Goal: Information Seeking & Learning: Find specific fact

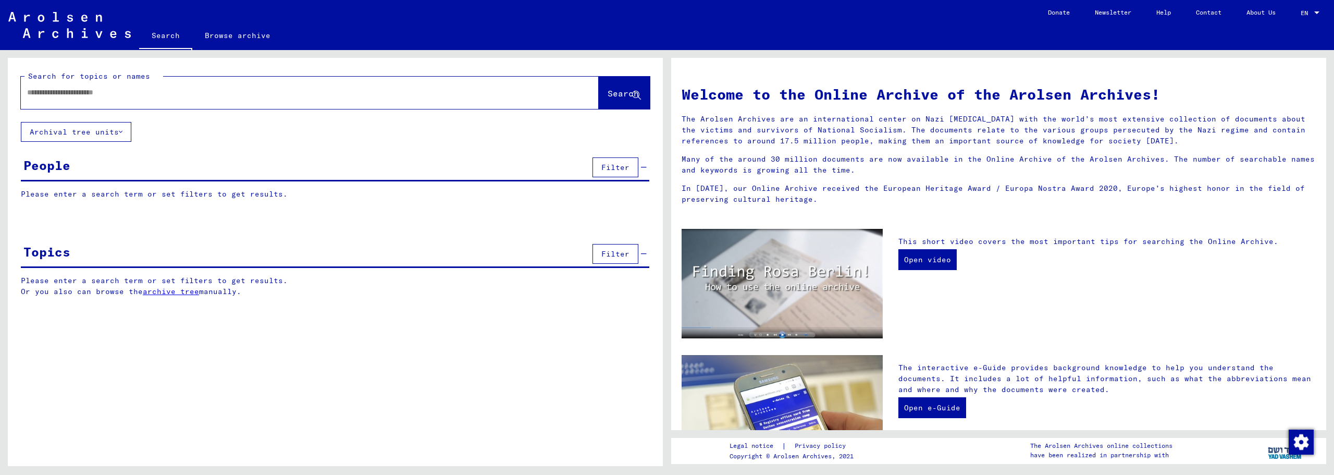
drag, startPoint x: 0, startPoint y: 0, endPoint x: 286, endPoint y: 85, distance: 298.6
click at [286, 85] on div at bounding box center [294, 92] width 547 height 23
click at [281, 92] on input "text" at bounding box center [297, 92] width 540 height 11
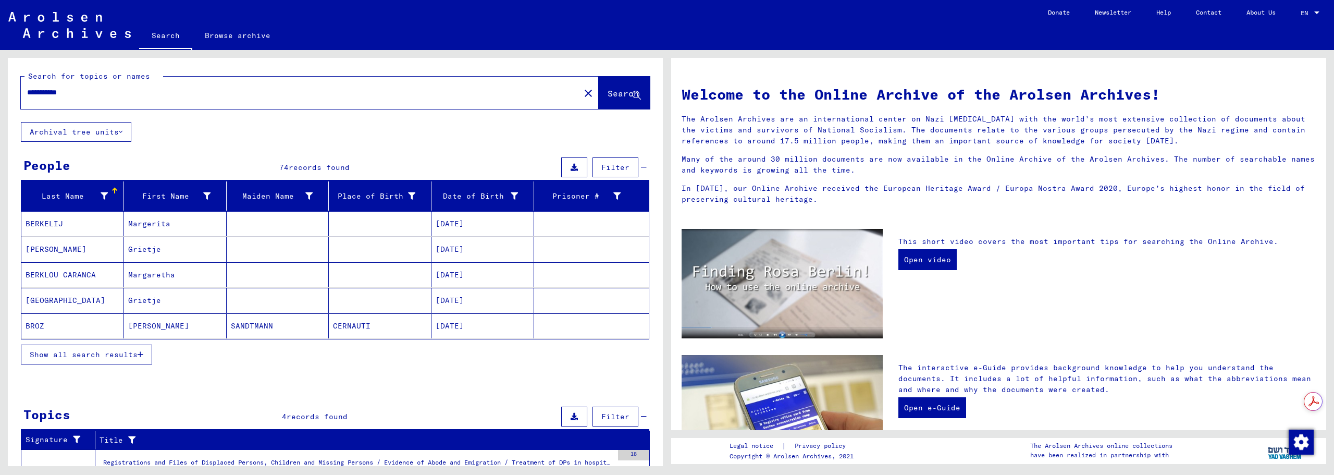
scroll to position [174, 0]
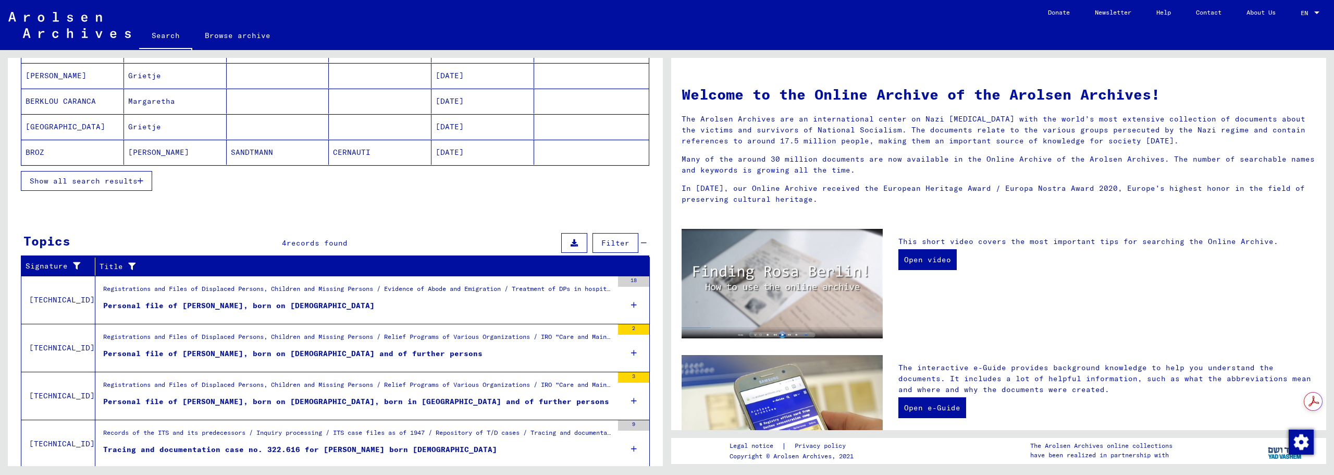
drag, startPoint x: 257, startPoint y: 306, endPoint x: 254, endPoint y: 329, distance: 23.1
click at [254, 329] on tbody "[TECHNICAL_ID] Registrations and Files of Displaced Persons, Children and Missi…" at bounding box center [335, 372] width 628 height 192
click at [248, 401] on div "Personal file of [PERSON_NAME], born on [DEMOGRAPHIC_DATA], born in [GEOGRAPHIC…" at bounding box center [356, 401] width 506 height 11
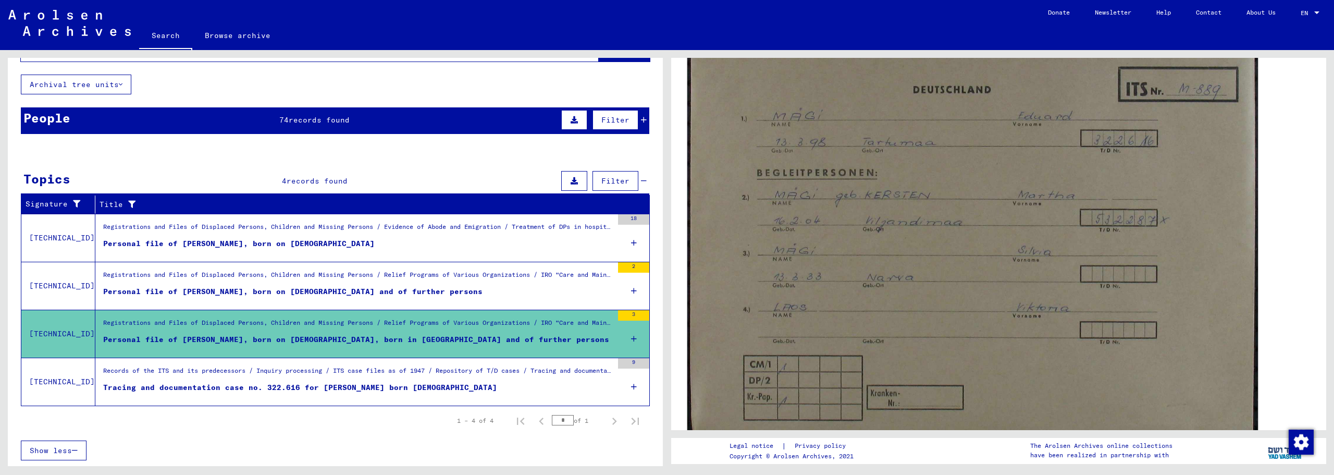
scroll to position [87, 0]
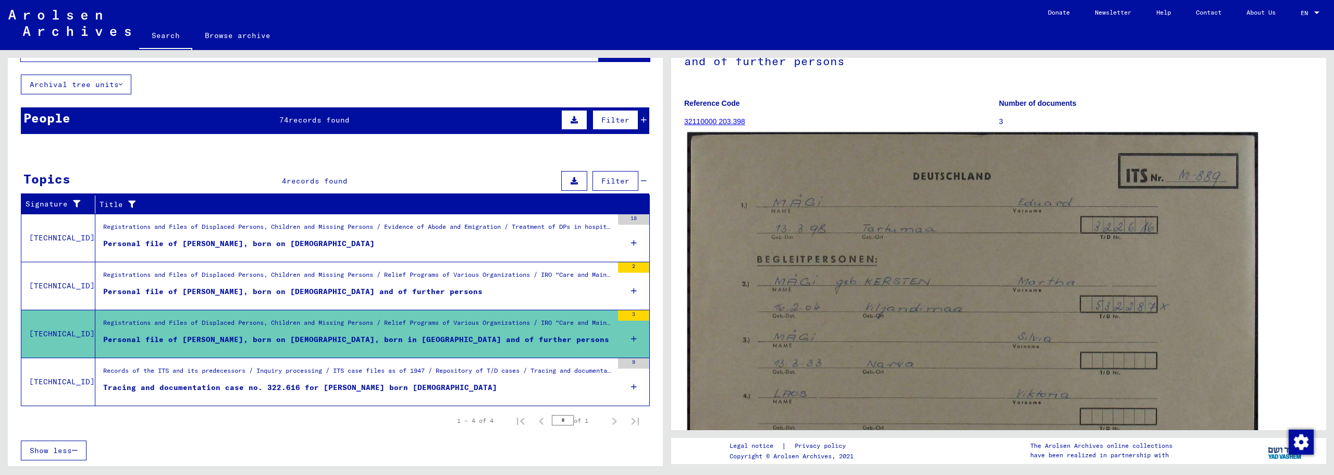
click at [1069, 238] on img at bounding box center [972, 329] width 571 height 395
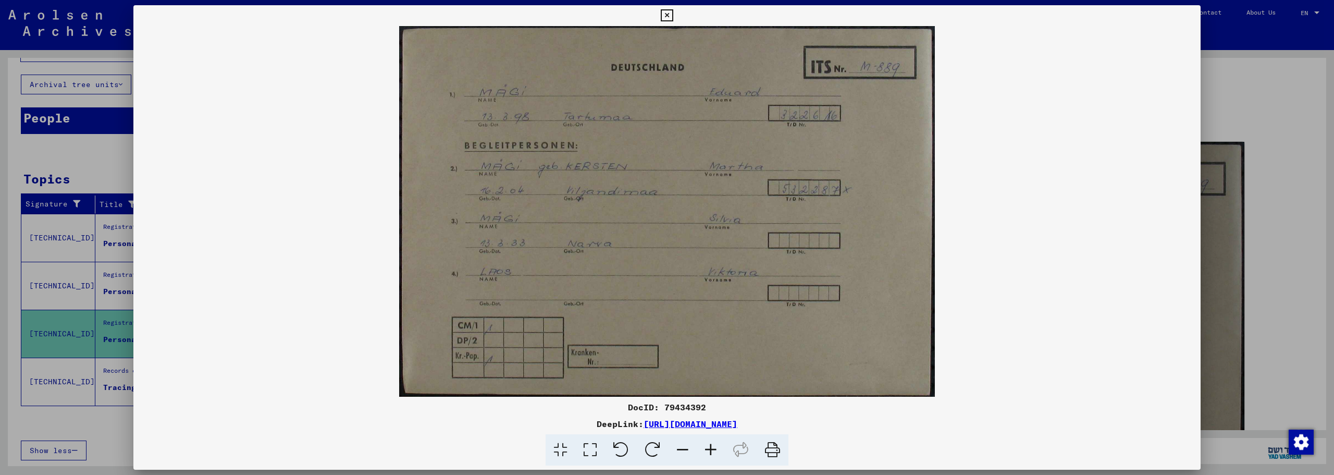
click at [667, 14] on icon at bounding box center [667, 15] width 12 height 13
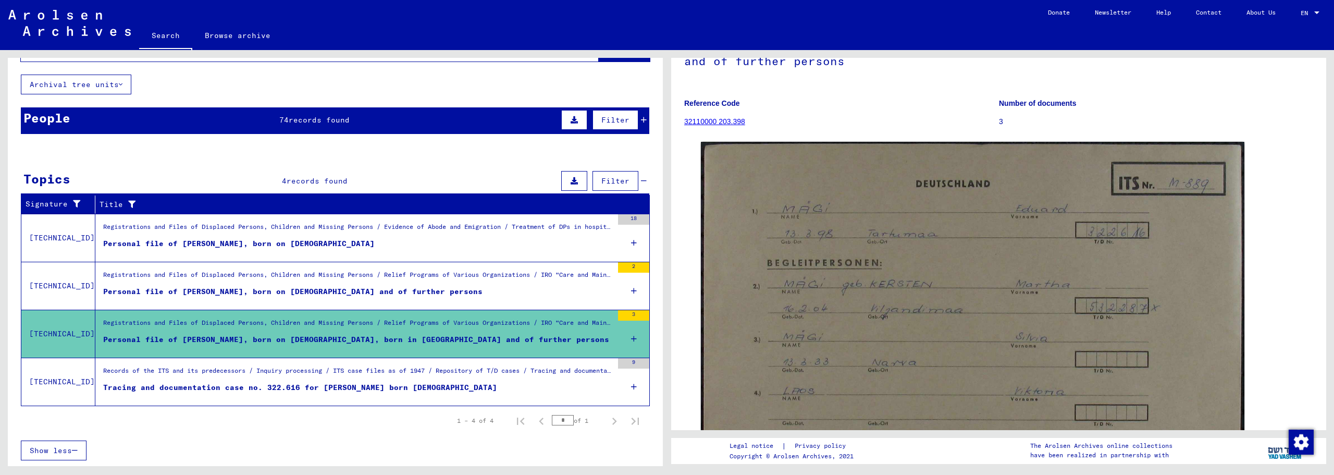
click at [213, 292] on div "Personal file of [PERSON_NAME], born on [DEMOGRAPHIC_DATA] and of further perso…" at bounding box center [292, 291] width 379 height 11
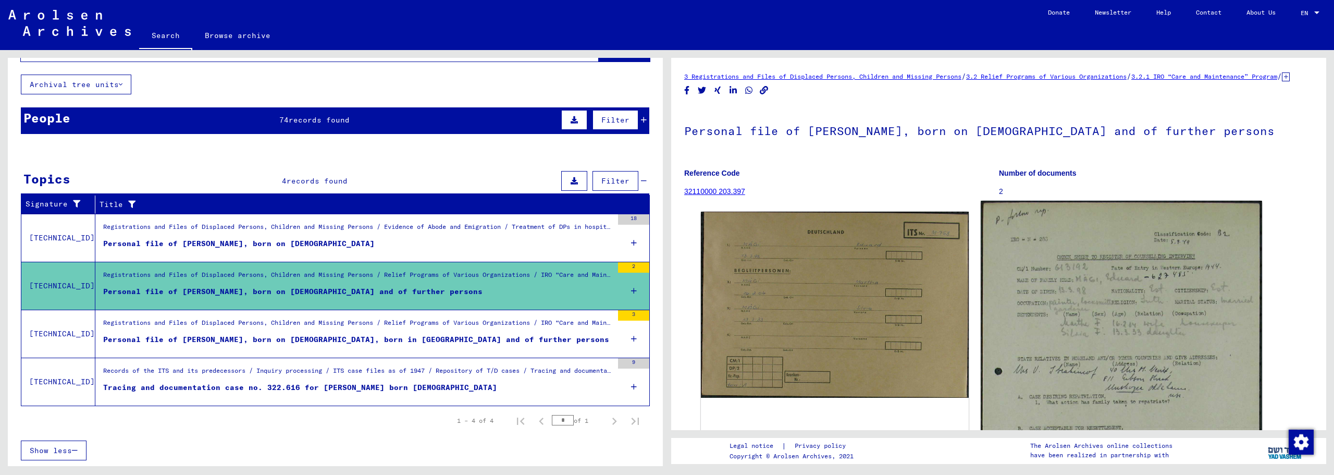
click at [1073, 304] on img at bounding box center [1121, 426] width 281 height 450
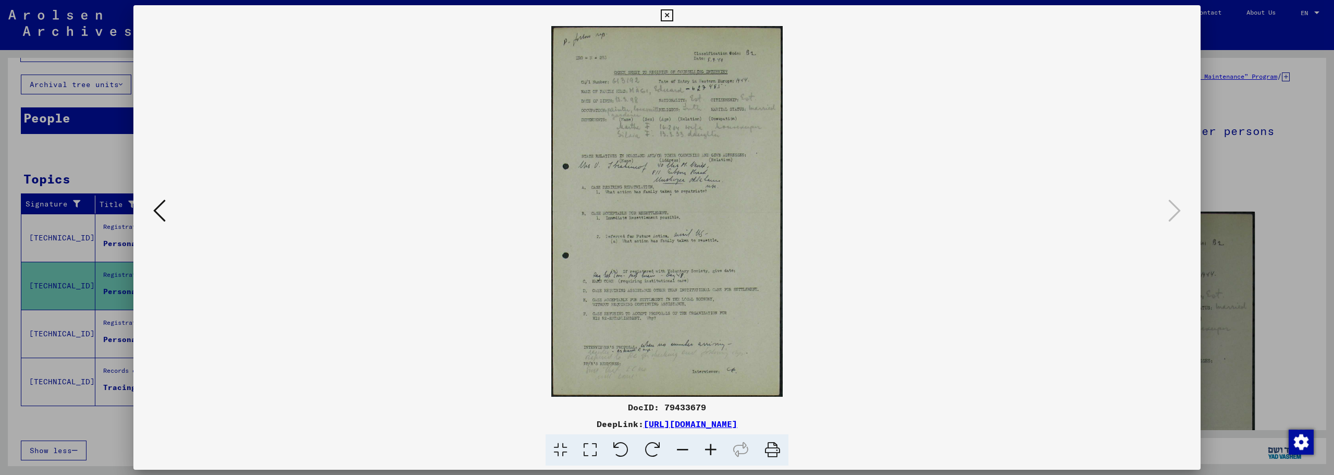
click at [709, 448] on icon at bounding box center [711, 450] width 28 height 32
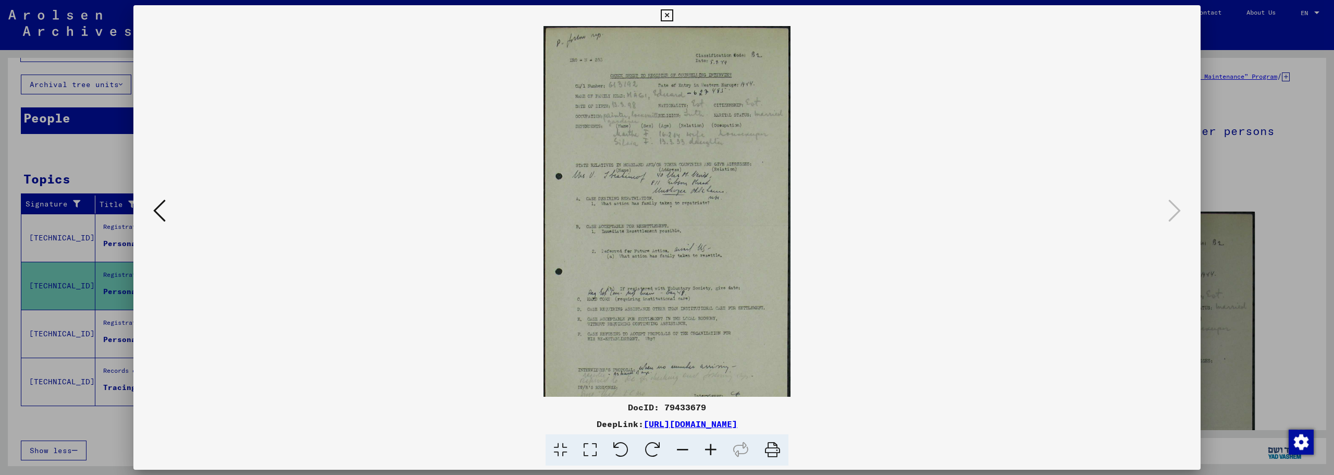
click at [709, 448] on icon at bounding box center [711, 450] width 28 height 32
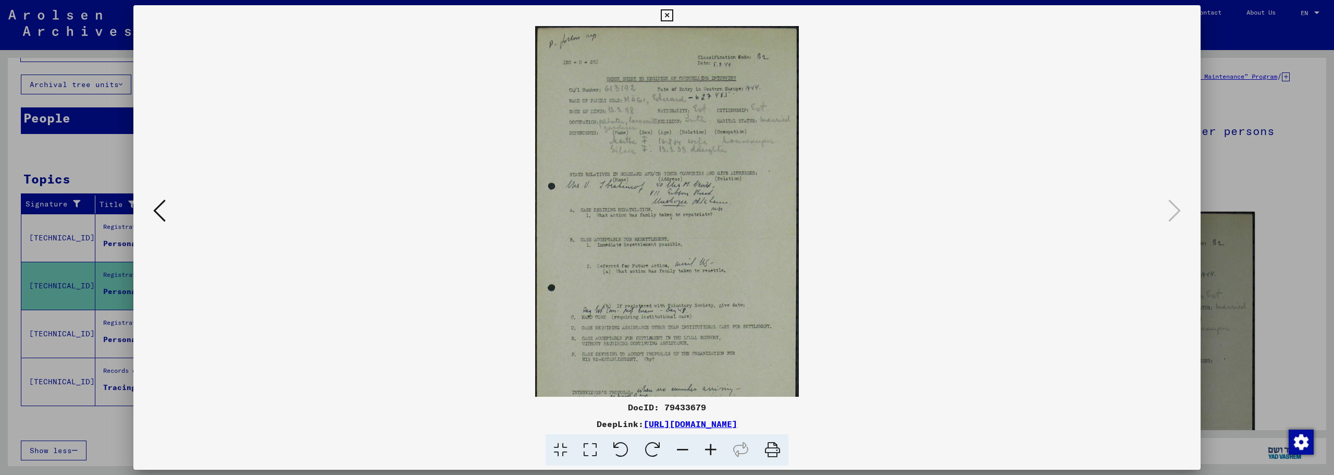
click at [709, 448] on icon at bounding box center [711, 450] width 28 height 32
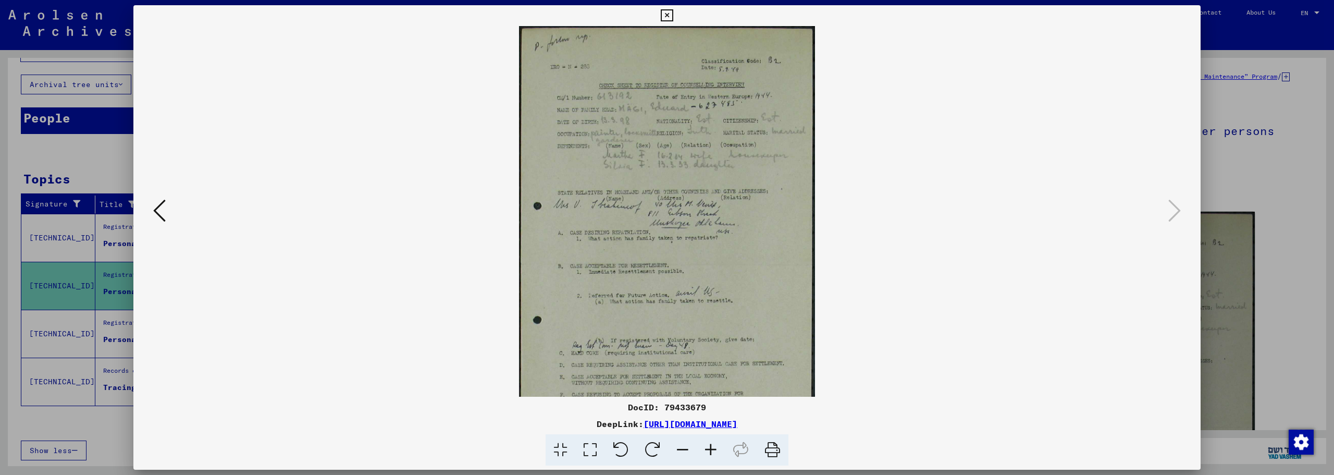
click at [709, 448] on icon at bounding box center [711, 450] width 28 height 32
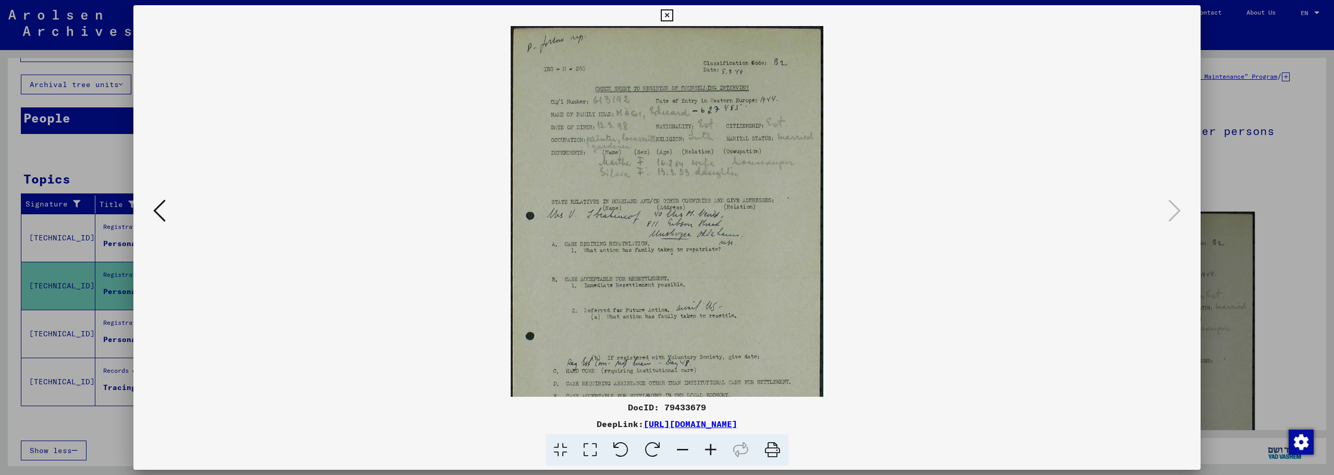
click at [709, 448] on icon at bounding box center [711, 450] width 28 height 32
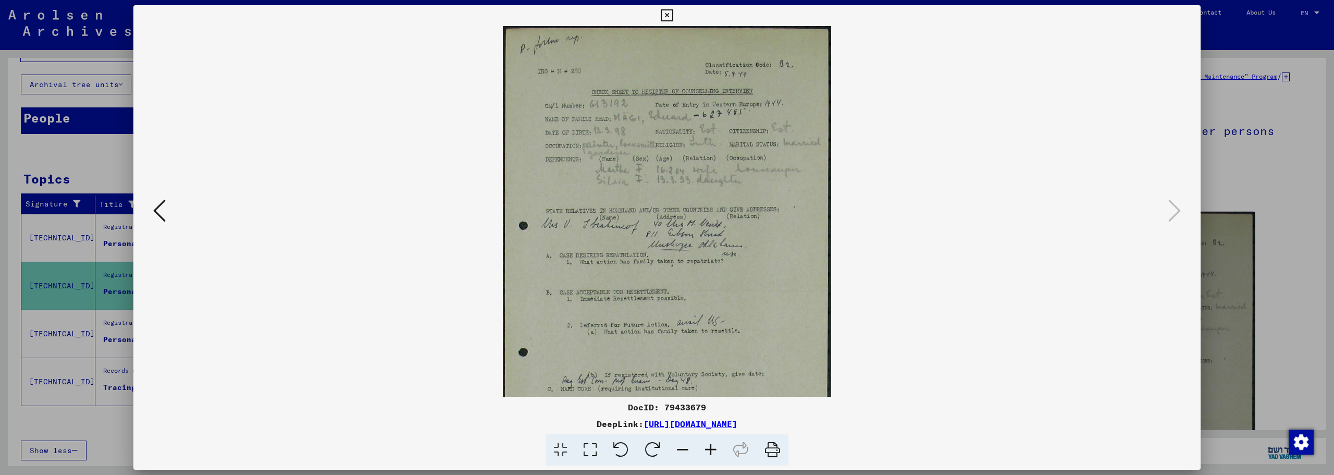
click at [709, 448] on icon at bounding box center [711, 450] width 28 height 32
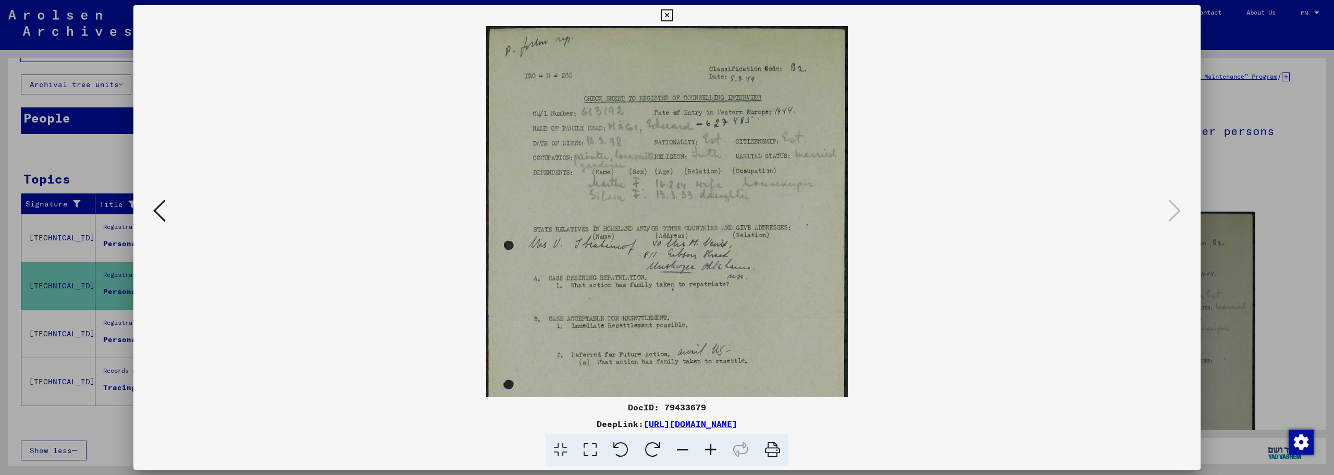
click at [709, 448] on icon at bounding box center [711, 450] width 28 height 32
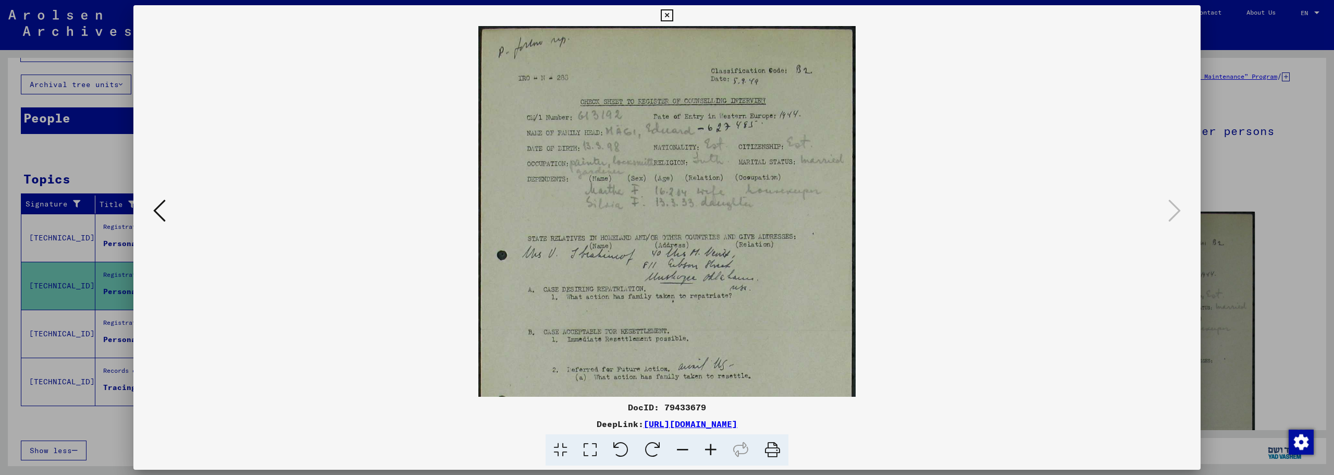
click at [709, 448] on icon at bounding box center [711, 450] width 28 height 32
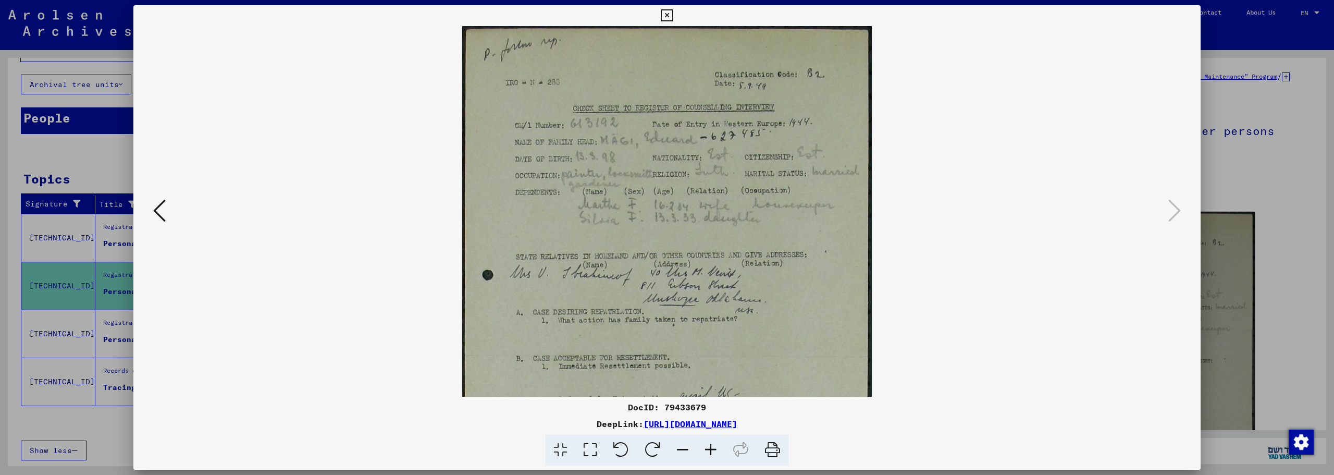
click at [709, 448] on icon at bounding box center [711, 450] width 28 height 32
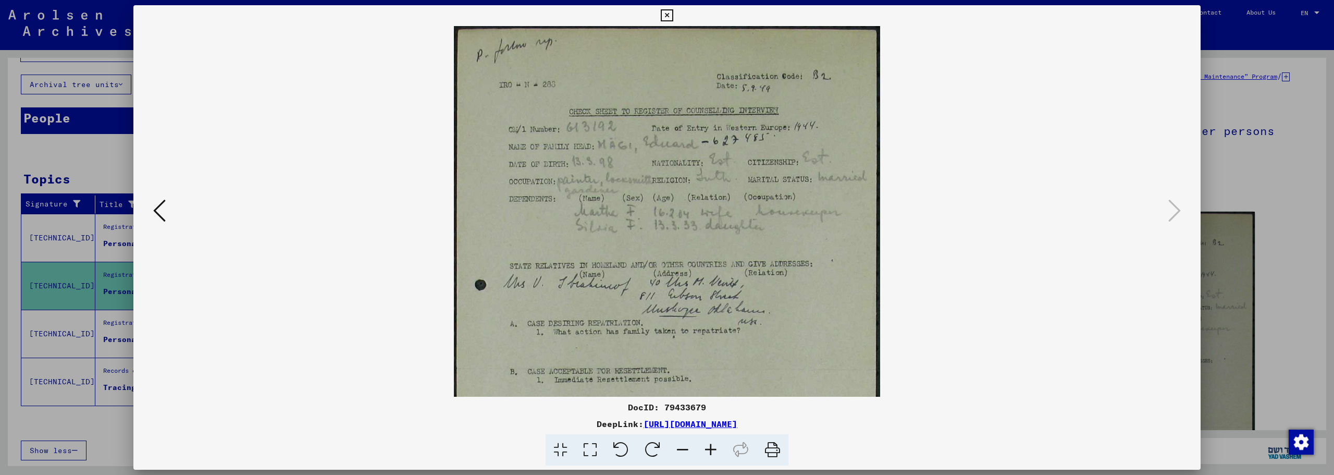
click at [709, 448] on icon at bounding box center [711, 450] width 28 height 32
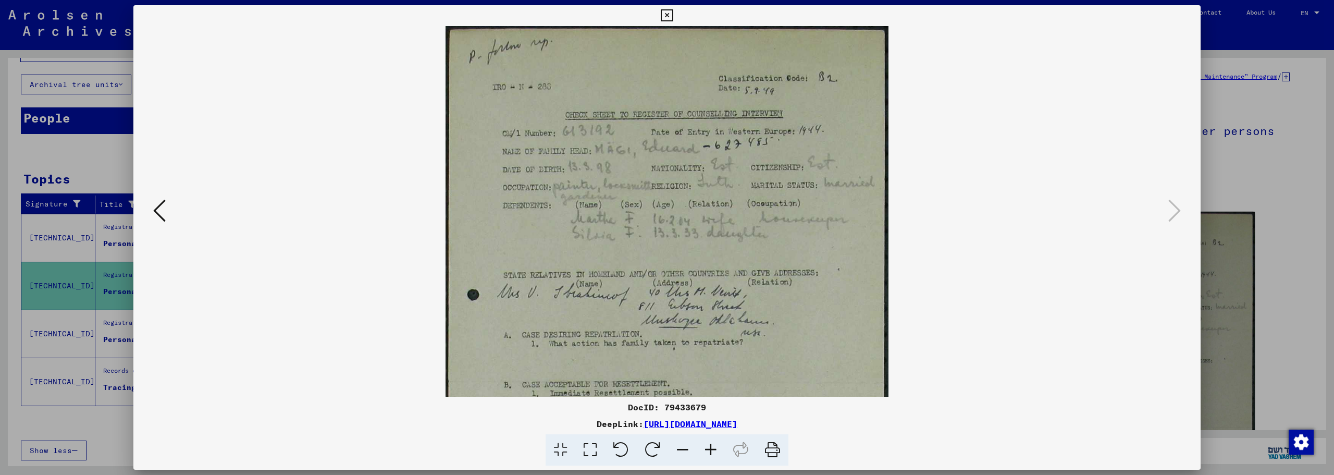
click at [709, 448] on icon at bounding box center [711, 450] width 28 height 32
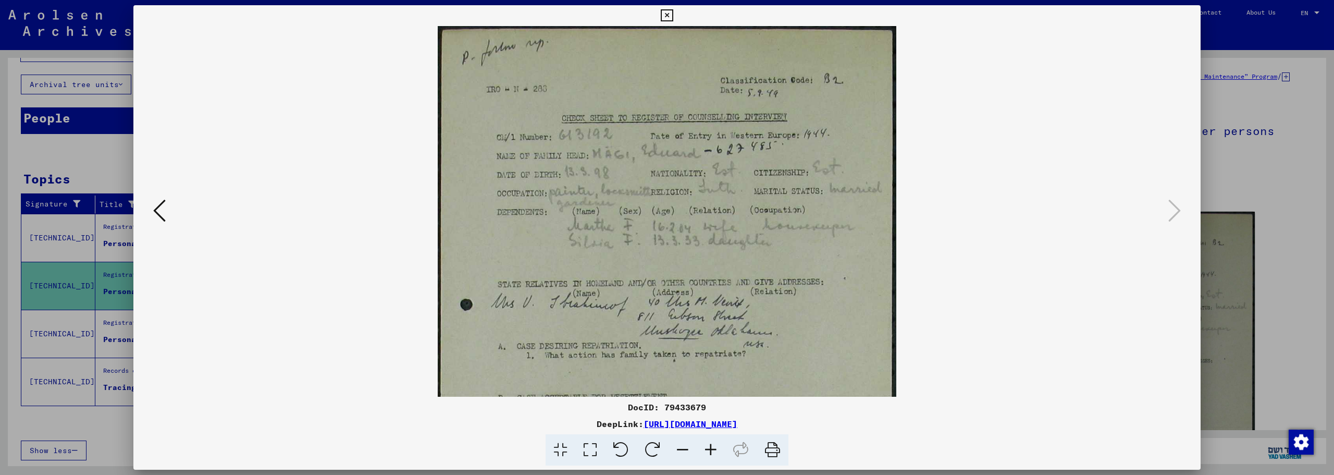
click at [709, 448] on icon at bounding box center [711, 450] width 28 height 32
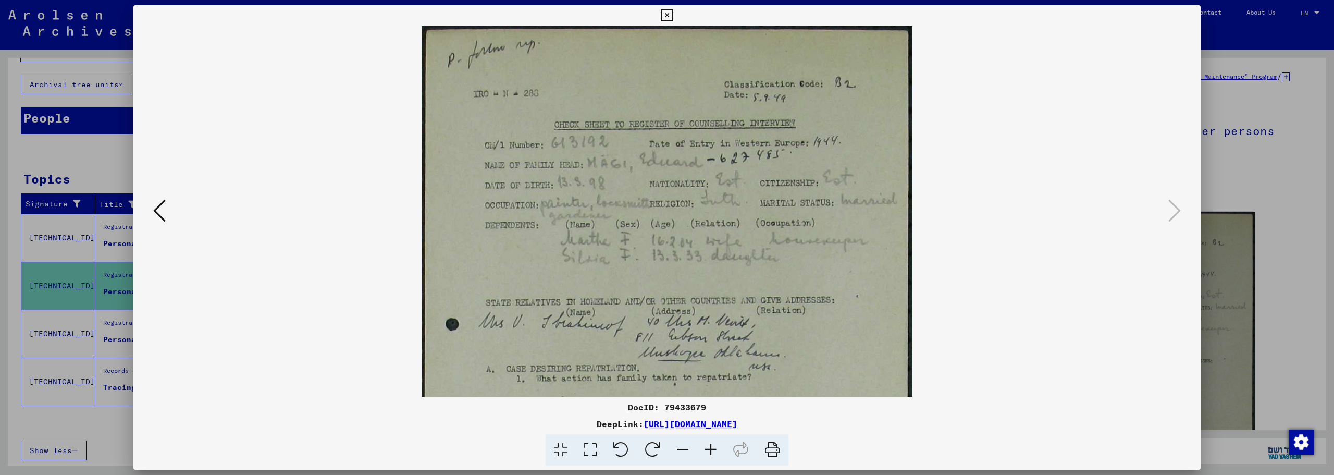
click at [709, 448] on icon at bounding box center [711, 450] width 28 height 32
click at [667, 14] on icon at bounding box center [667, 15] width 12 height 13
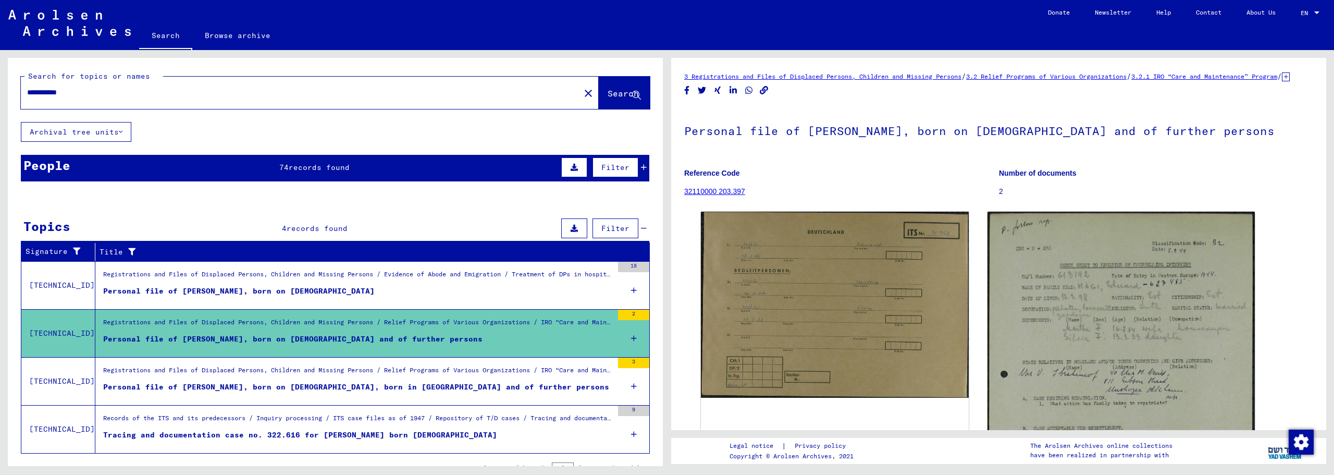
click at [249, 83] on div "**********" at bounding box center [297, 92] width 553 height 23
drag, startPoint x: 86, startPoint y: 96, endPoint x: 0, endPoint y: 93, distance: 86.1
click at [0, 93] on div "**********" at bounding box center [333, 258] width 667 height 416
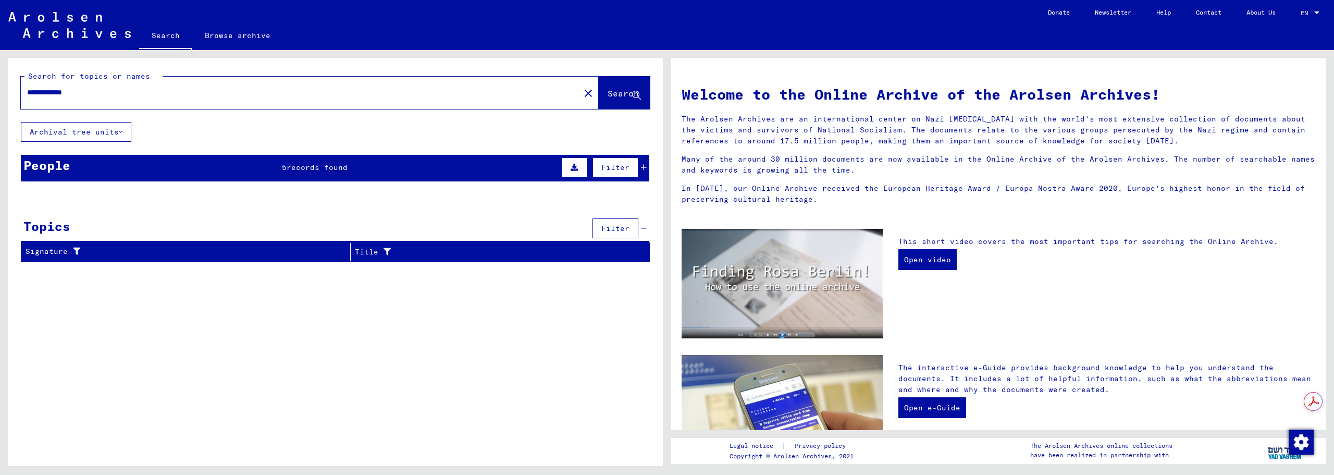
click at [282, 170] on span "5" at bounding box center [284, 167] width 5 height 9
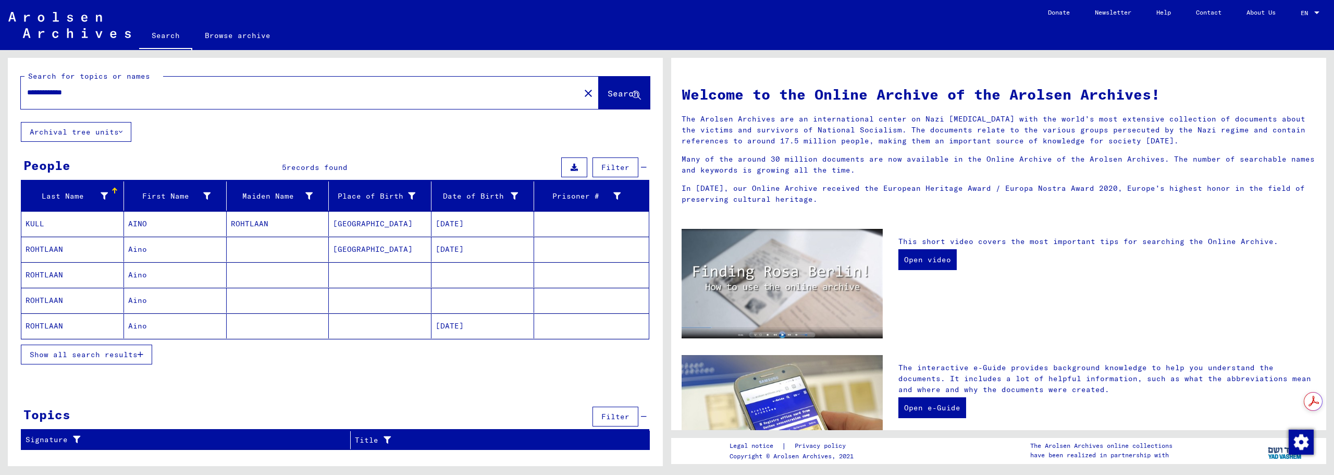
click at [159, 227] on mat-cell "AINO" at bounding box center [175, 223] width 103 height 25
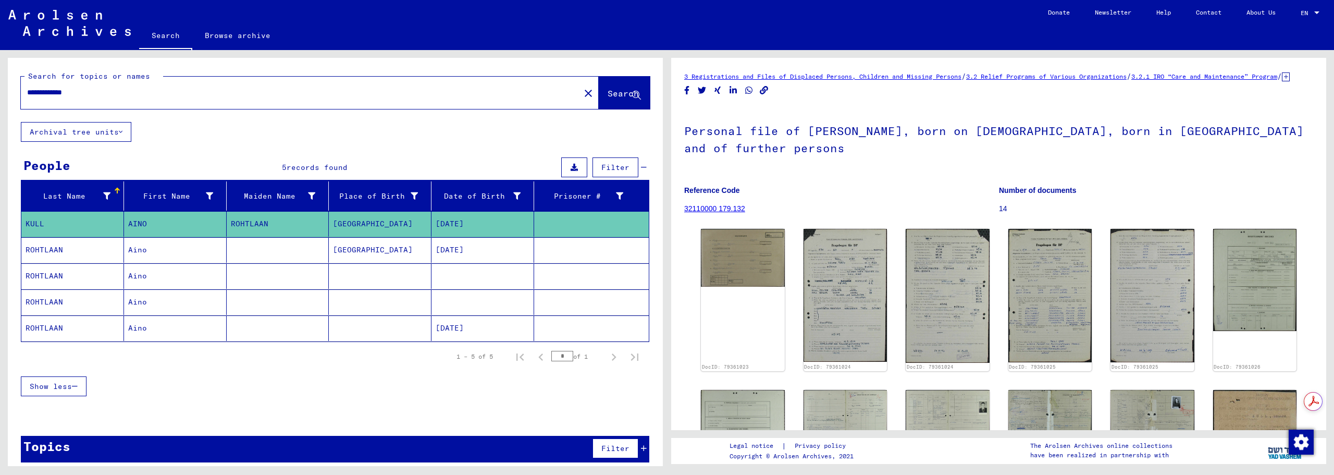
click at [459, 253] on mat-cell "[DATE]" at bounding box center [483, 250] width 103 height 26
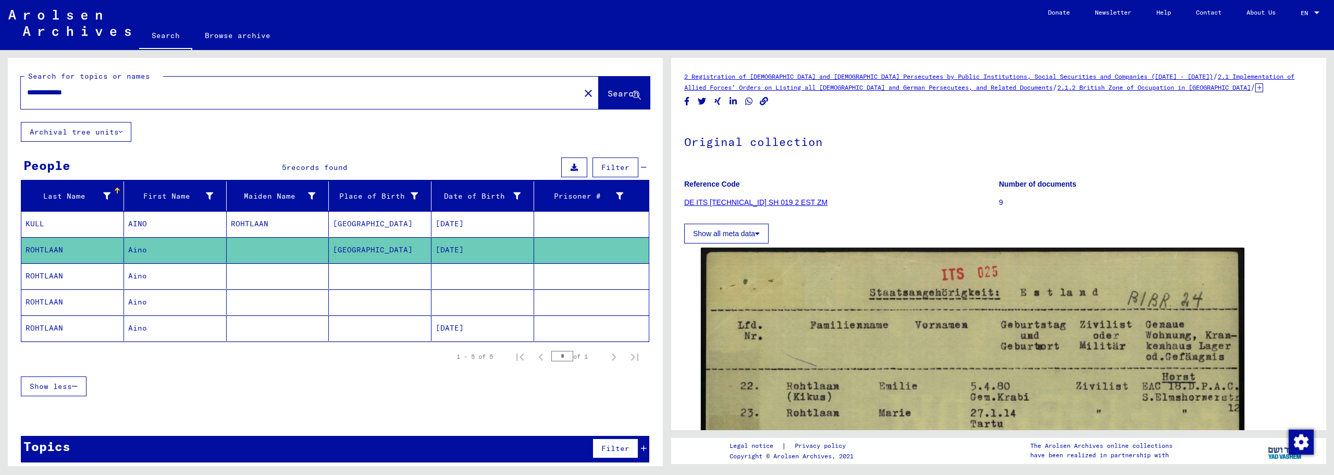
click at [445, 272] on mat-cell at bounding box center [483, 276] width 103 height 26
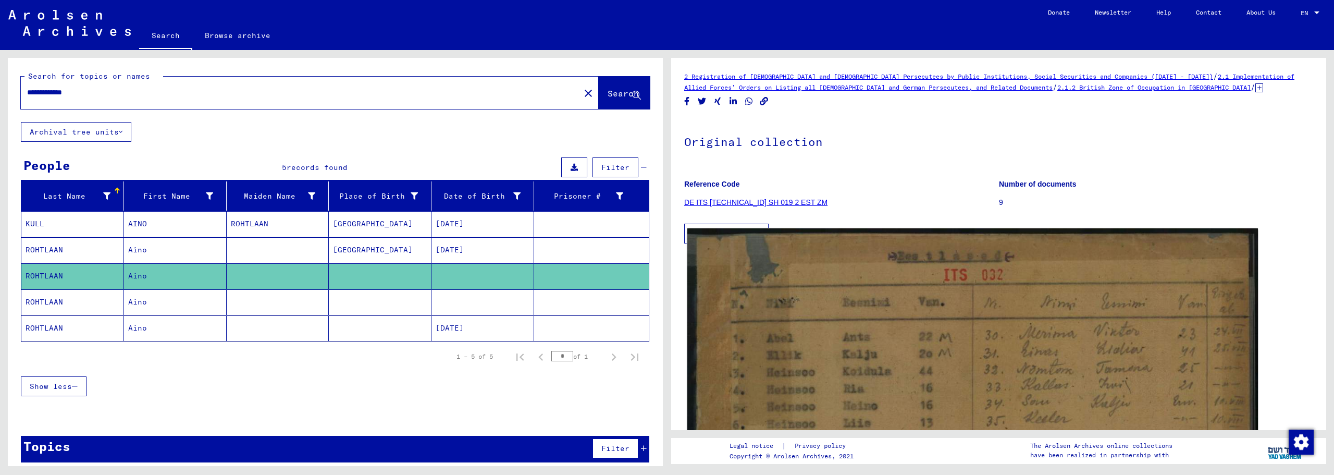
scroll to position [174, 0]
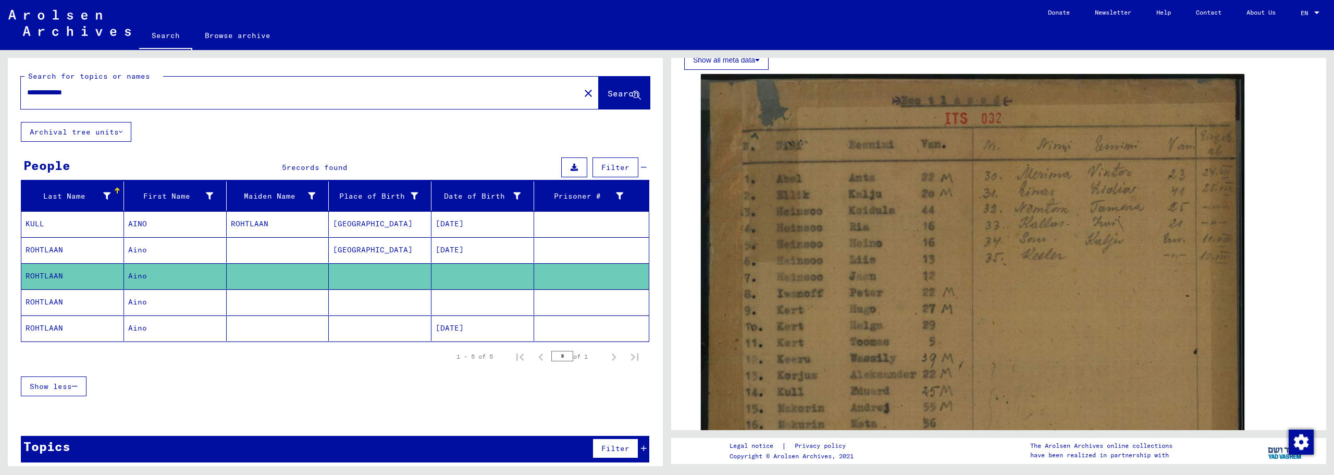
click at [476, 303] on mat-cell at bounding box center [483, 302] width 103 height 26
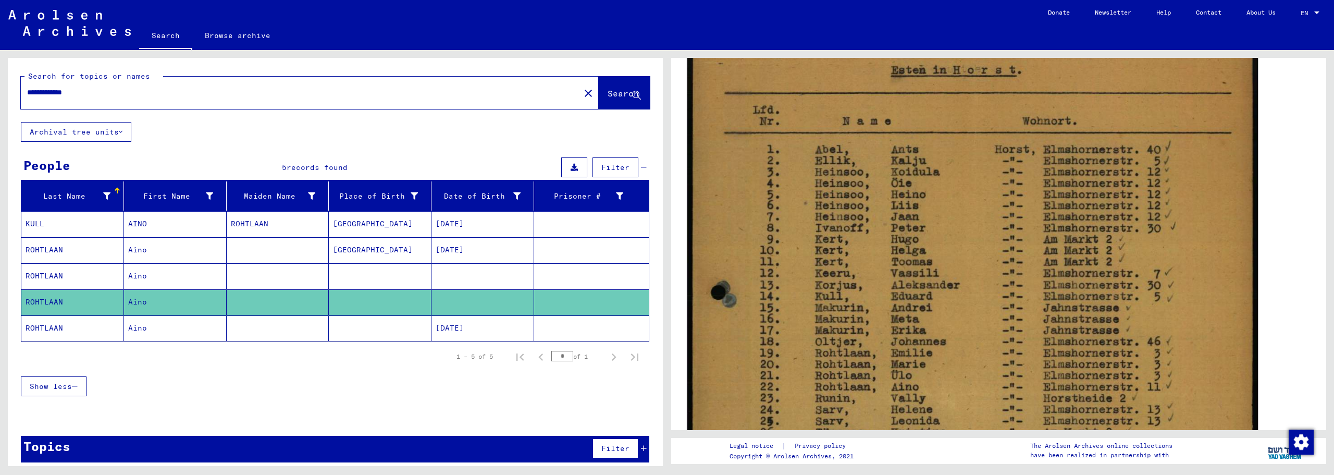
scroll to position [434, 0]
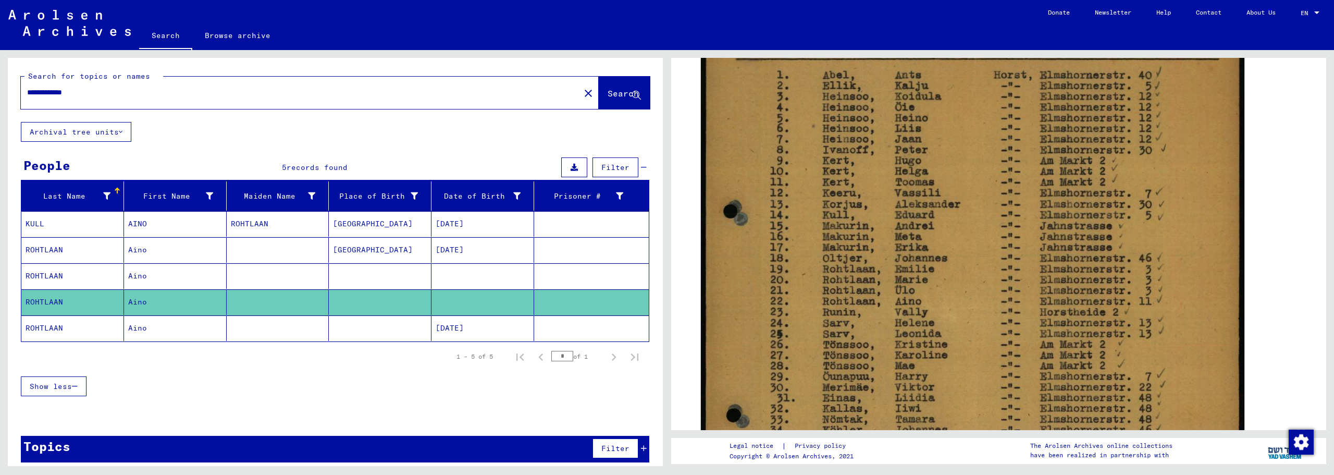
click at [469, 323] on mat-cell "[DATE]" at bounding box center [483, 328] width 103 height 26
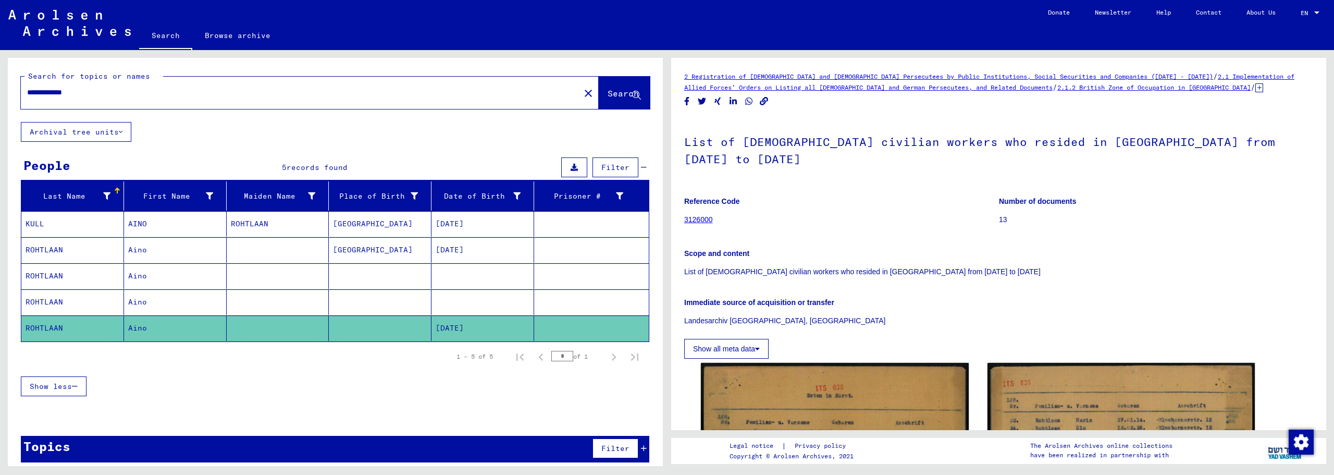
drag, startPoint x: 50, startPoint y: 92, endPoint x: 133, endPoint y: 97, distance: 84.1
click at [133, 97] on input "**********" at bounding box center [300, 92] width 547 height 11
type input "*********"
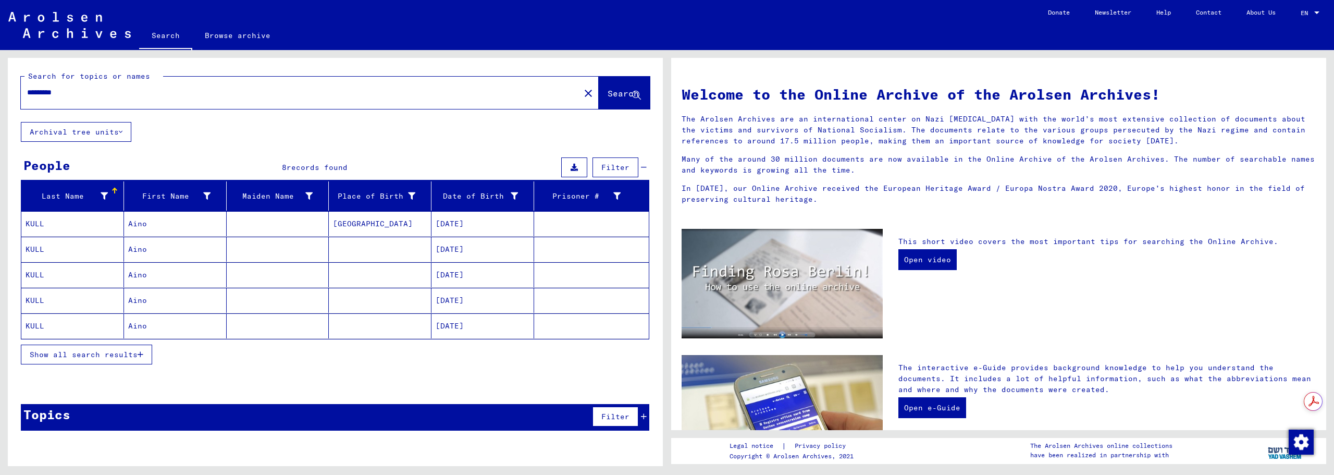
click at [143, 250] on mat-cell "Aino" at bounding box center [175, 249] width 103 height 25
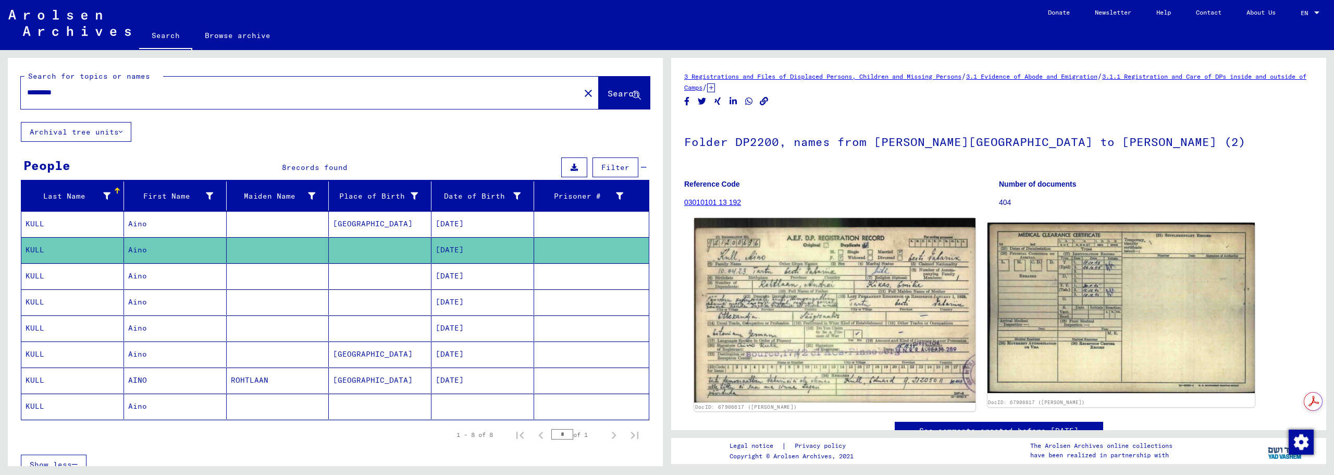
click at [751, 293] on img at bounding box center [834, 310] width 281 height 184
